Goal: Find specific page/section: Find specific page/section

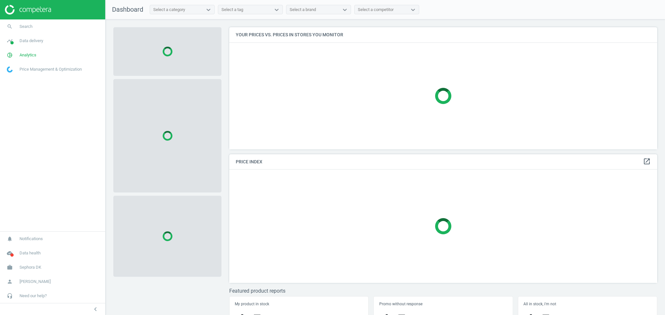
scroll to position [136, 434]
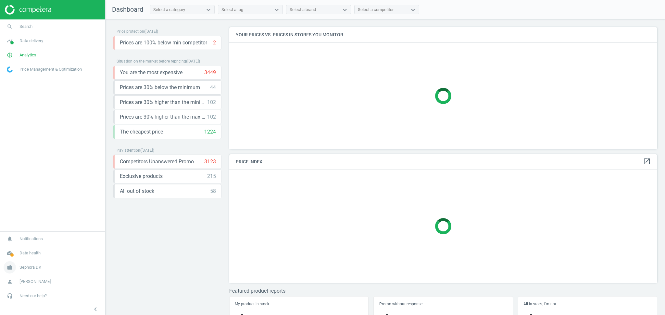
click at [30, 270] on span "Sephora DK" at bounding box center [30, 268] width 22 height 6
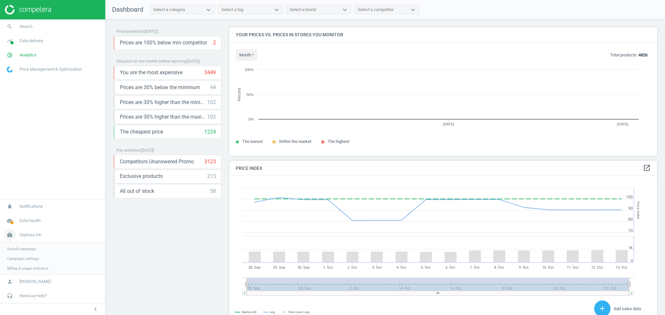
scroll to position [162, 434]
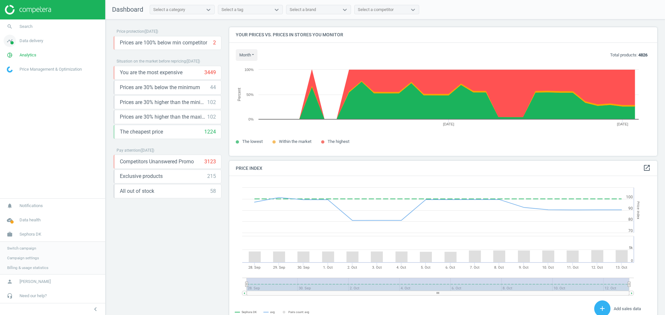
click at [34, 42] on span "Data delivery" at bounding box center [31, 41] width 24 height 6
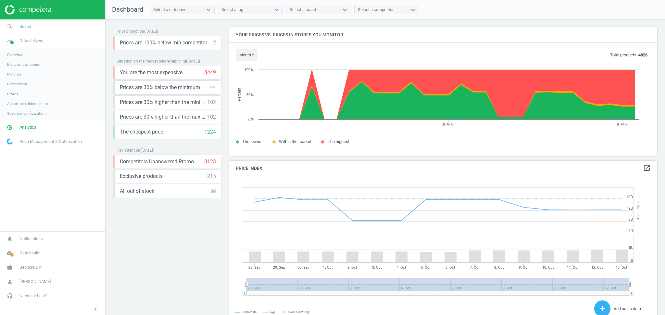
click at [21, 93] on link "Stores" at bounding box center [52, 94] width 105 height 10
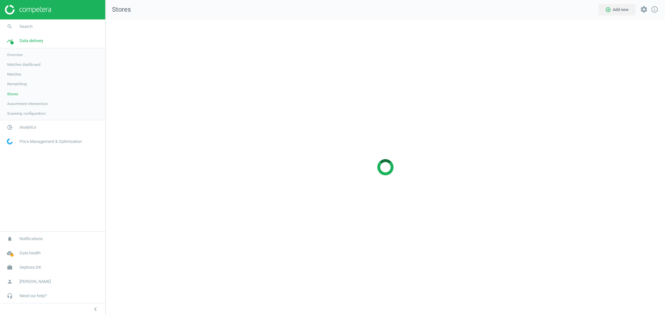
scroll to position [309, 573]
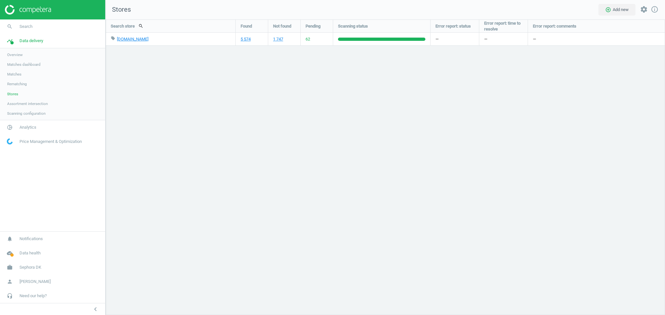
click at [196, 156] on div "Search store search Found Not found Pending Scanning status Error report: statu…" at bounding box center [384, 167] width 559 height 296
click at [302, 222] on div "Search store search Found Not found Pending Scanning status Error report: statu…" at bounding box center [384, 167] width 559 height 296
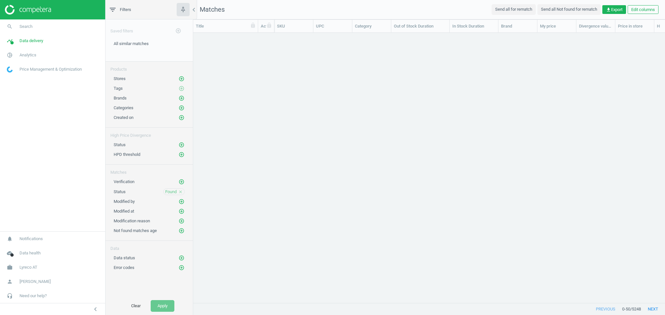
scroll to position [6, 7]
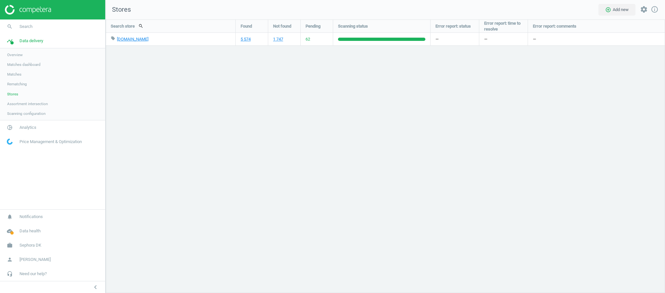
scroll to position [287, 573]
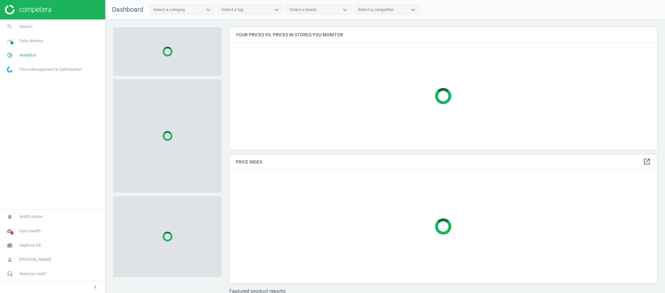
scroll to position [136, 434]
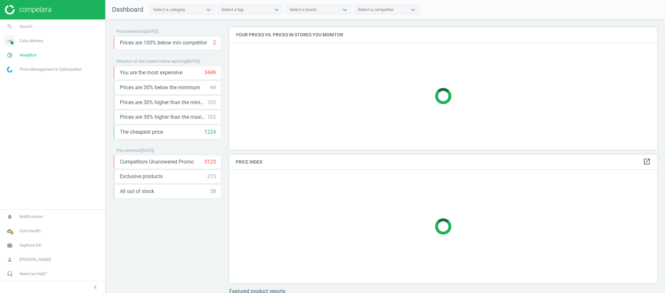
click at [35, 38] on span "Data delivery" at bounding box center [31, 41] width 24 height 6
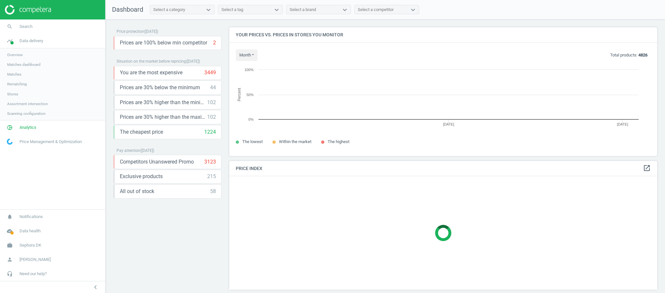
click at [17, 93] on span "Stores" at bounding box center [12, 94] width 11 height 5
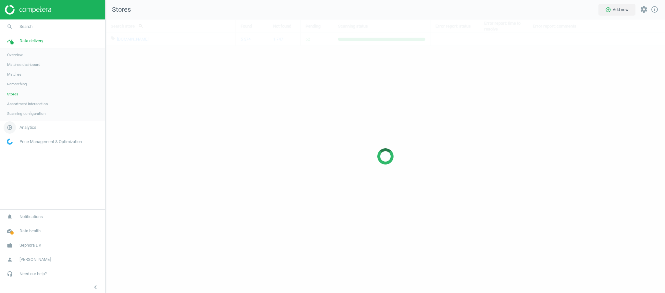
scroll to position [287, 573]
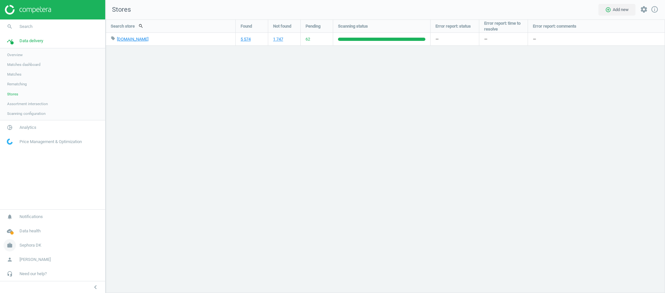
click at [37, 247] on span "Sephora DK" at bounding box center [30, 245] width 22 height 6
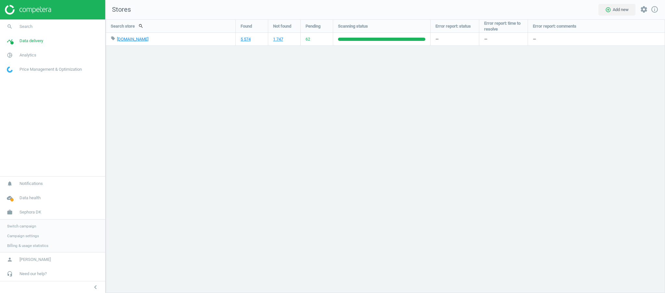
click at [27, 228] on span "Switch campaign" at bounding box center [21, 226] width 29 height 5
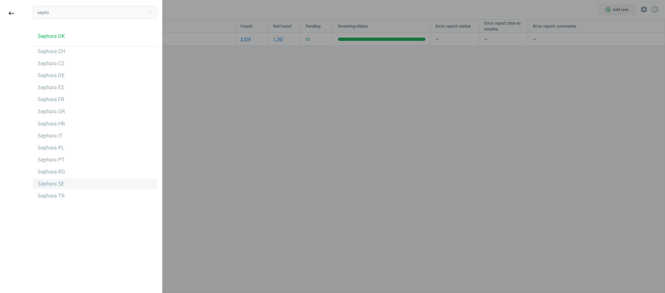
type input "sepho"
click at [59, 183] on div "Sephora SE" at bounding box center [51, 183] width 27 height 7
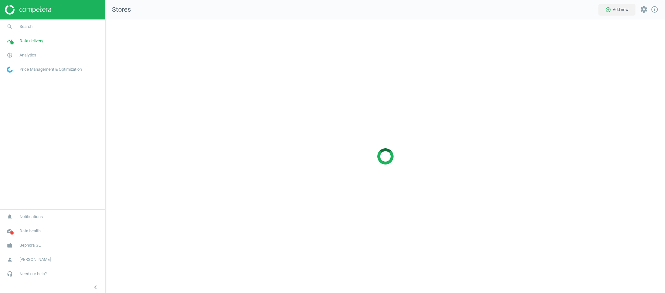
scroll to position [287, 573]
